Goal: Navigation & Orientation: Find specific page/section

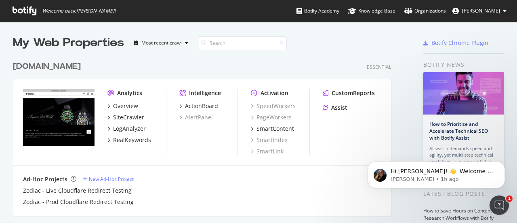
scroll to position [217, 505]
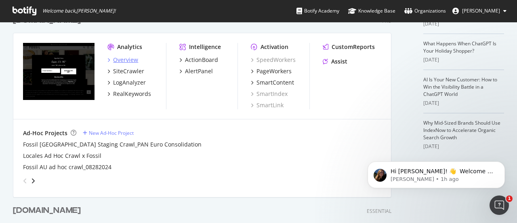
click at [130, 59] on div "Overview" at bounding box center [125, 60] width 25 height 8
